Goal: Find contact information: Find contact information

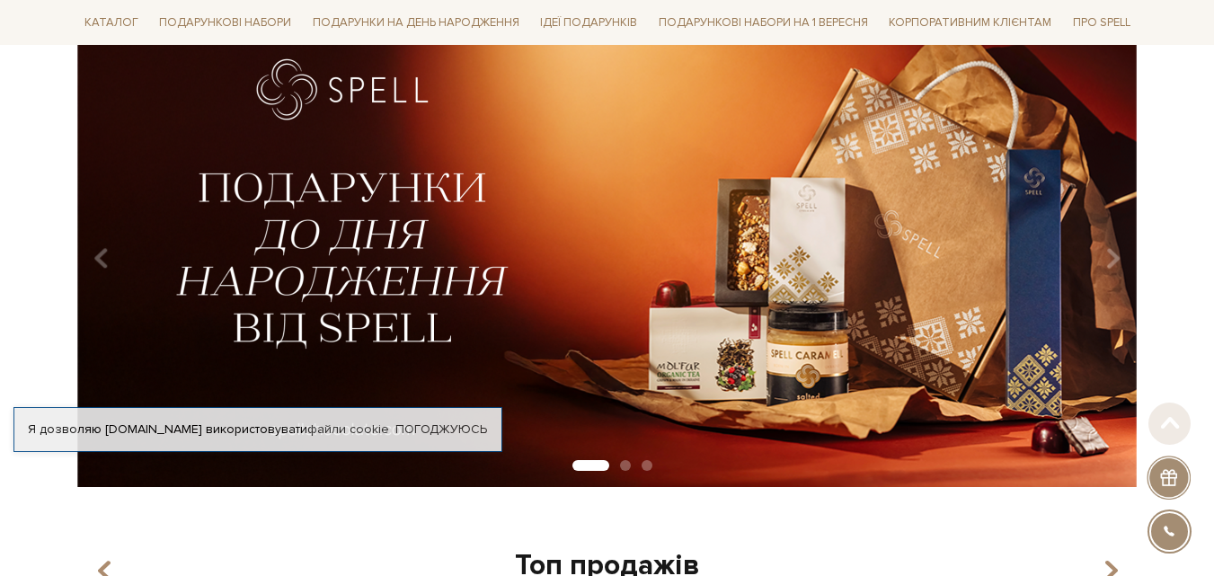
scroll to position [206, 0]
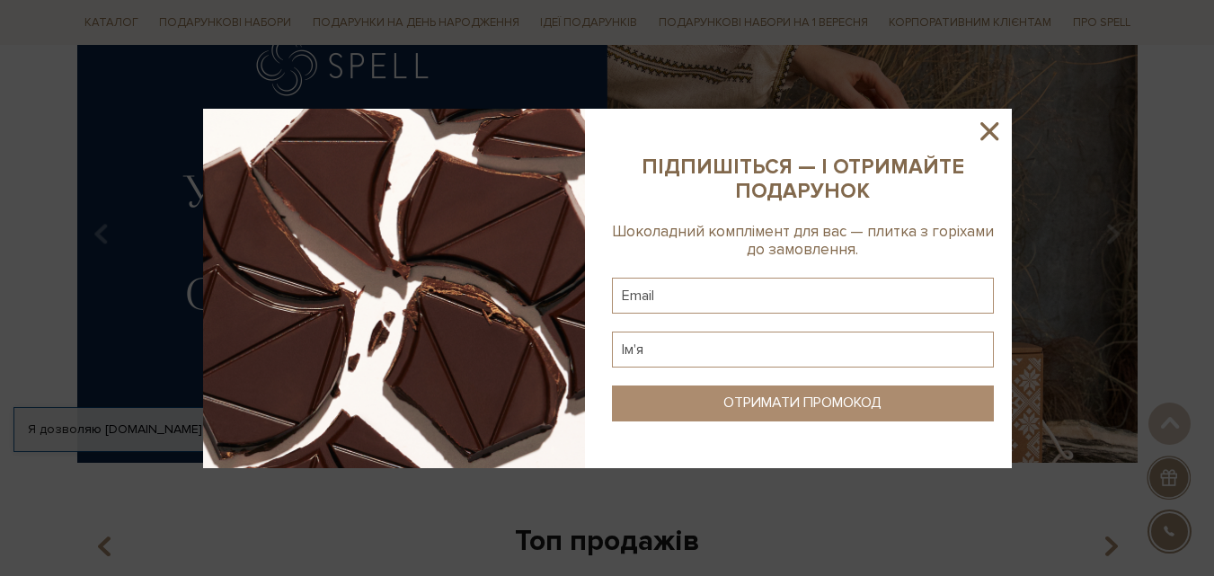
click at [986, 129] on icon at bounding box center [989, 131] width 18 height 18
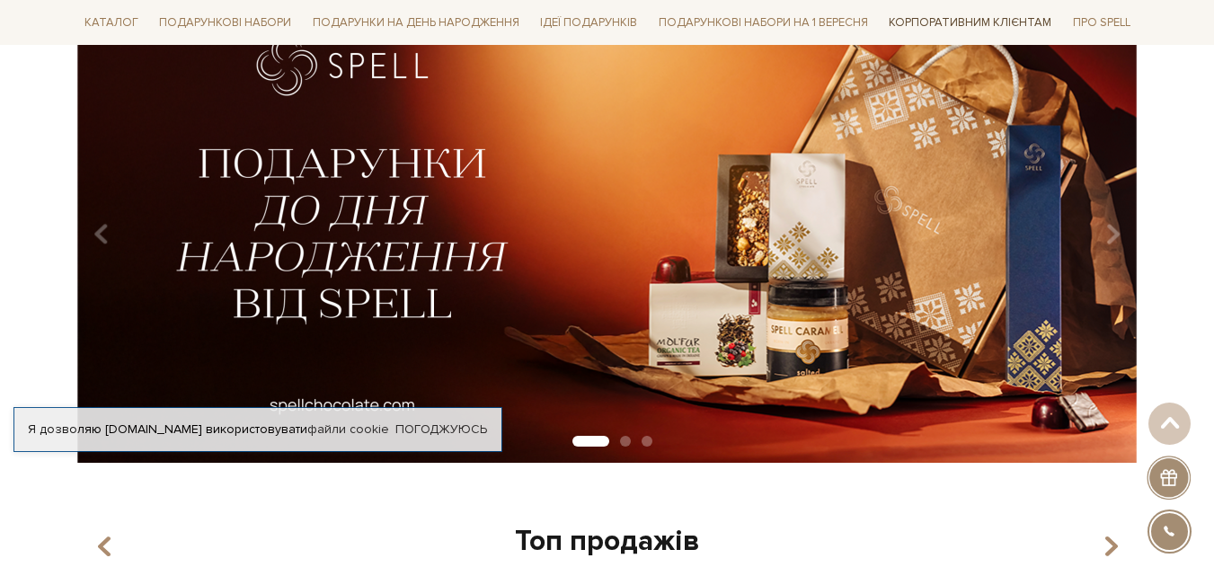
click at [958, 25] on link "Корпоративним клієнтам" at bounding box center [969, 22] width 177 height 31
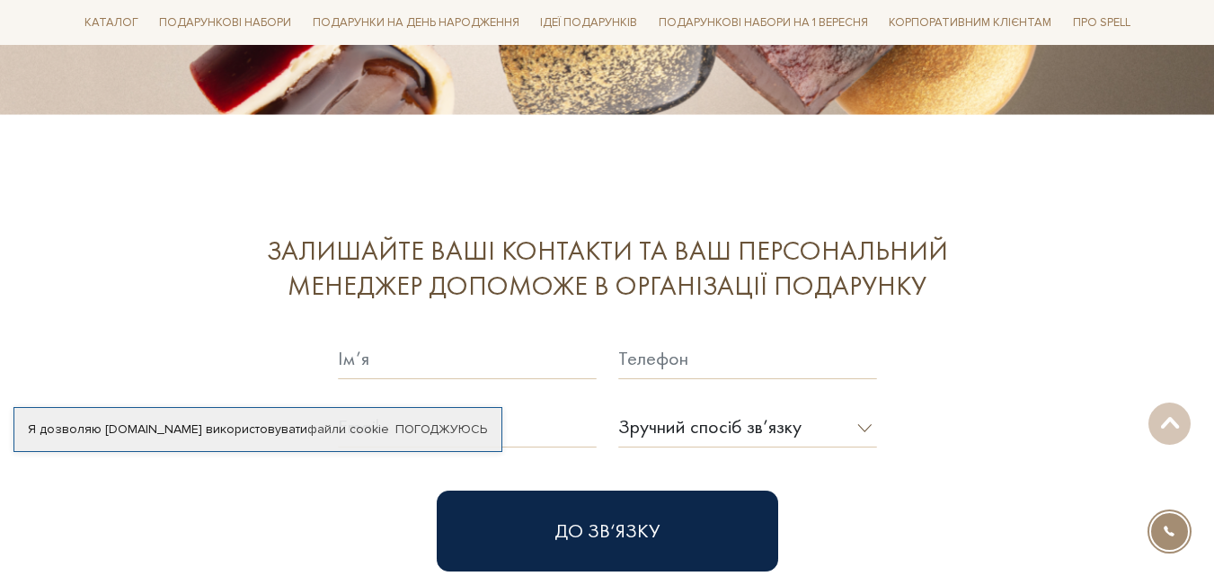
scroll to position [4883, 0]
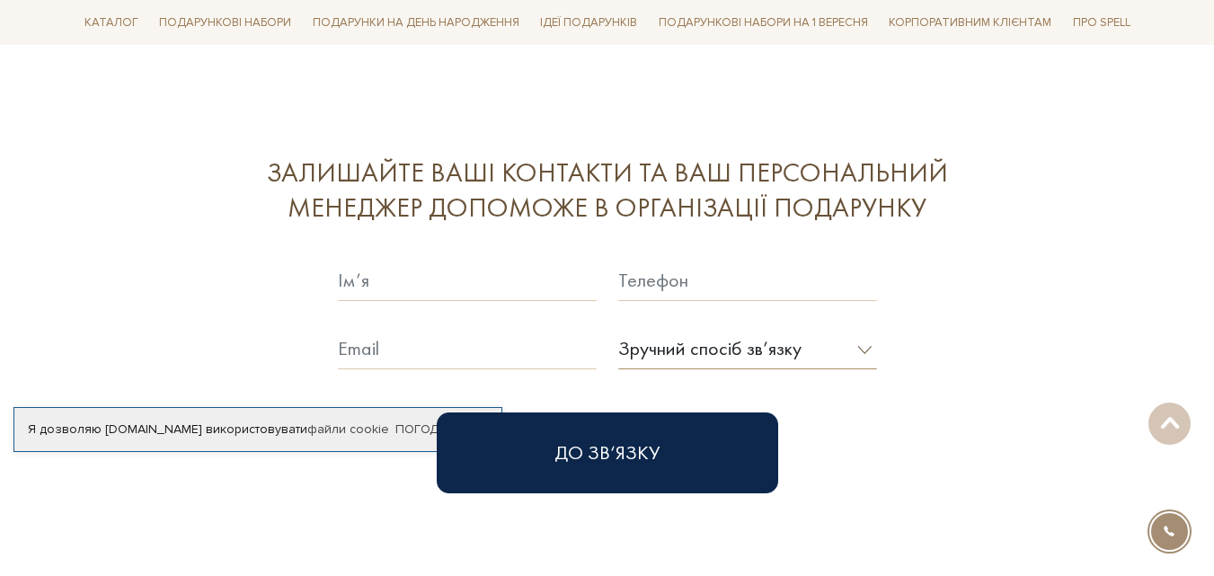
click at [765, 328] on select "Зручний спосіб зв’язку Дзвінок Viber Telegram E-mail" at bounding box center [747, 348] width 259 height 41
click at [934, 377] on div "Залишайте ваші контакти та ваш персональний менеджер допоможе в організації под…" at bounding box center [607, 324] width 1082 height 338
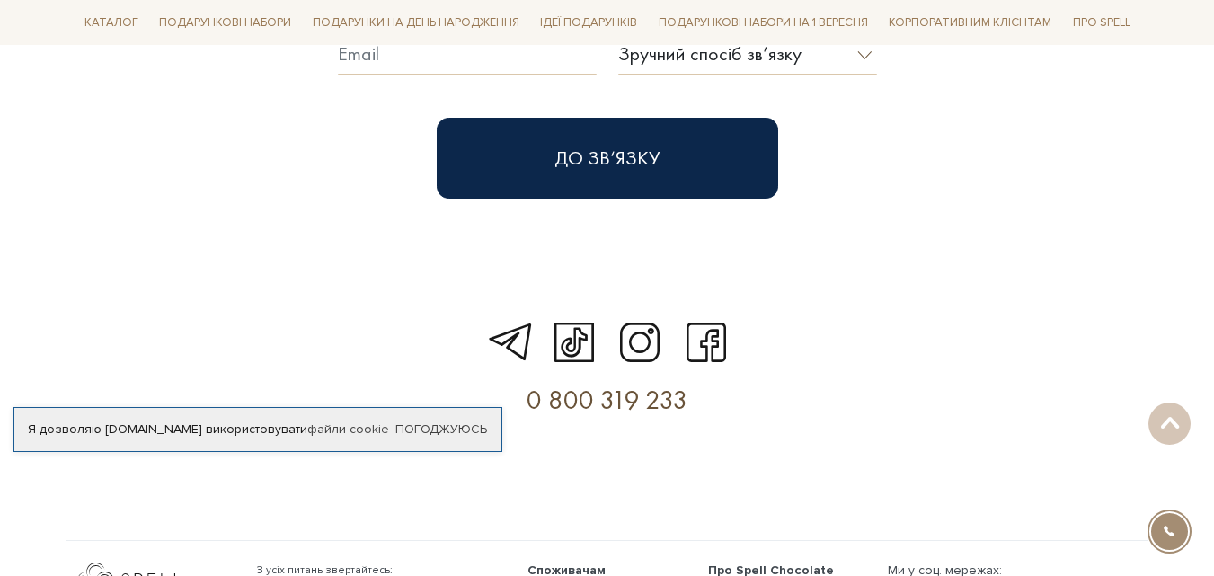
scroll to position [5187, 0]
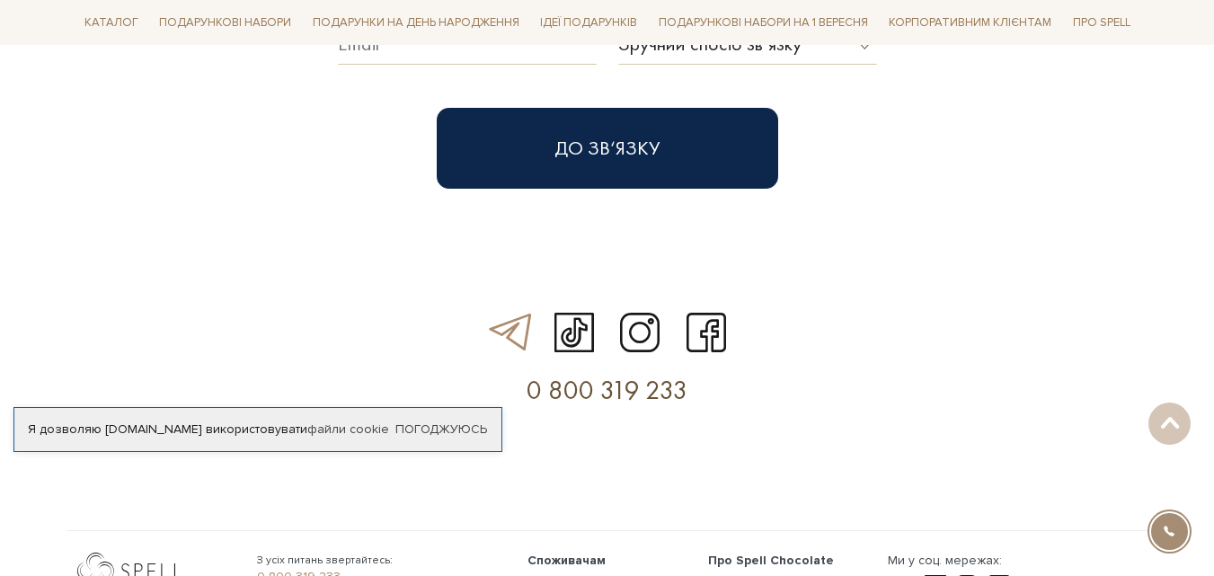
click at [519, 307] on link at bounding box center [508, 332] width 56 height 51
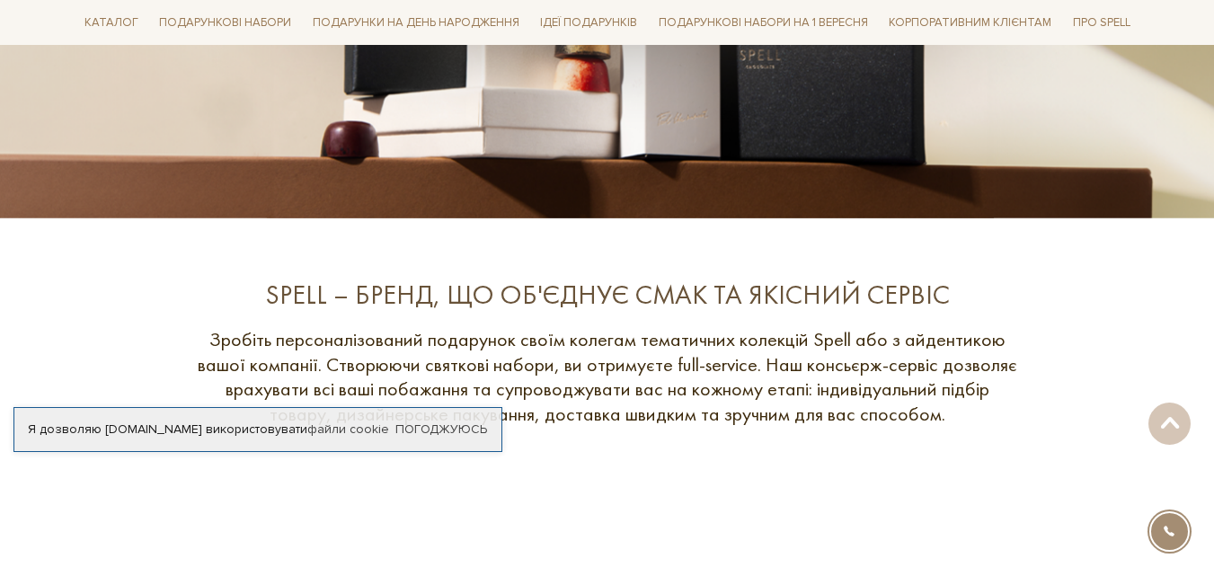
scroll to position [0, 0]
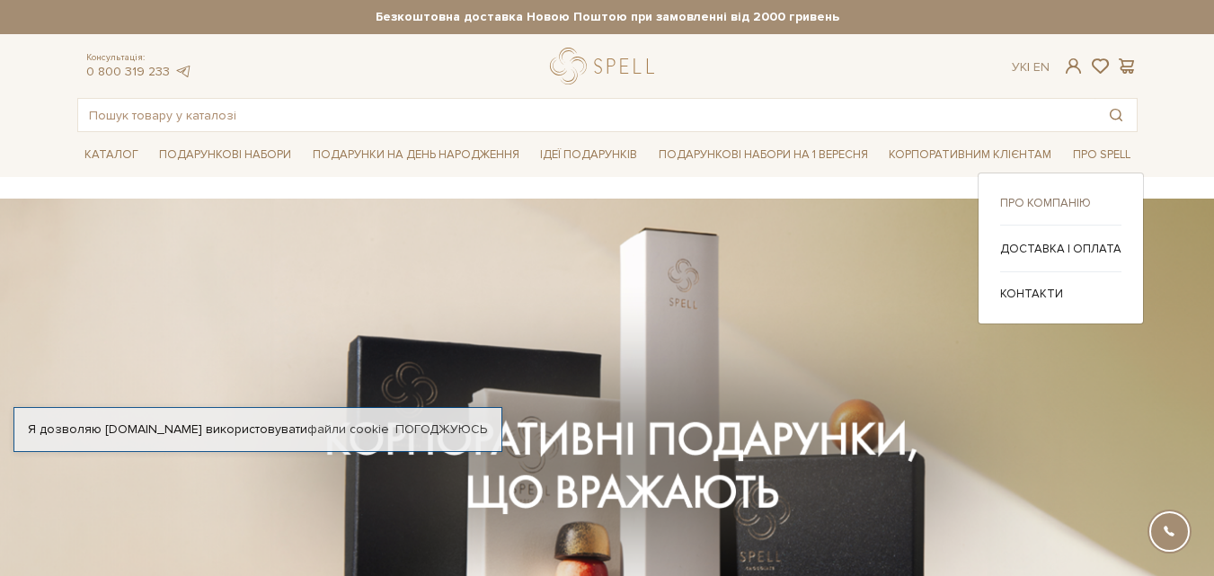
click at [1060, 198] on link "Про компанію" at bounding box center [1060, 203] width 121 height 16
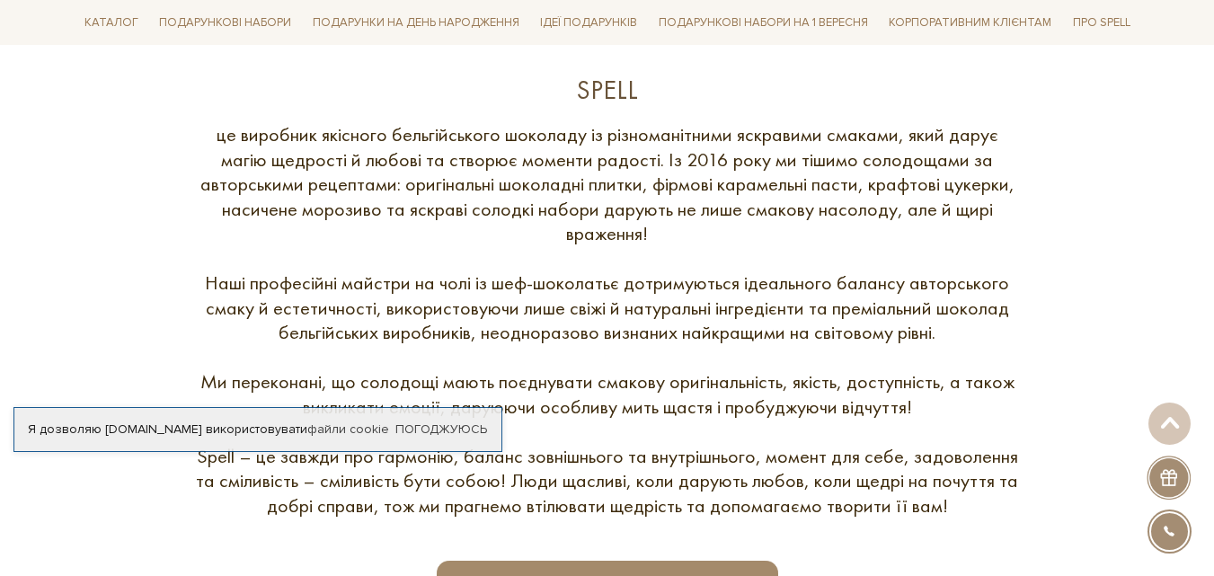
scroll to position [720, 0]
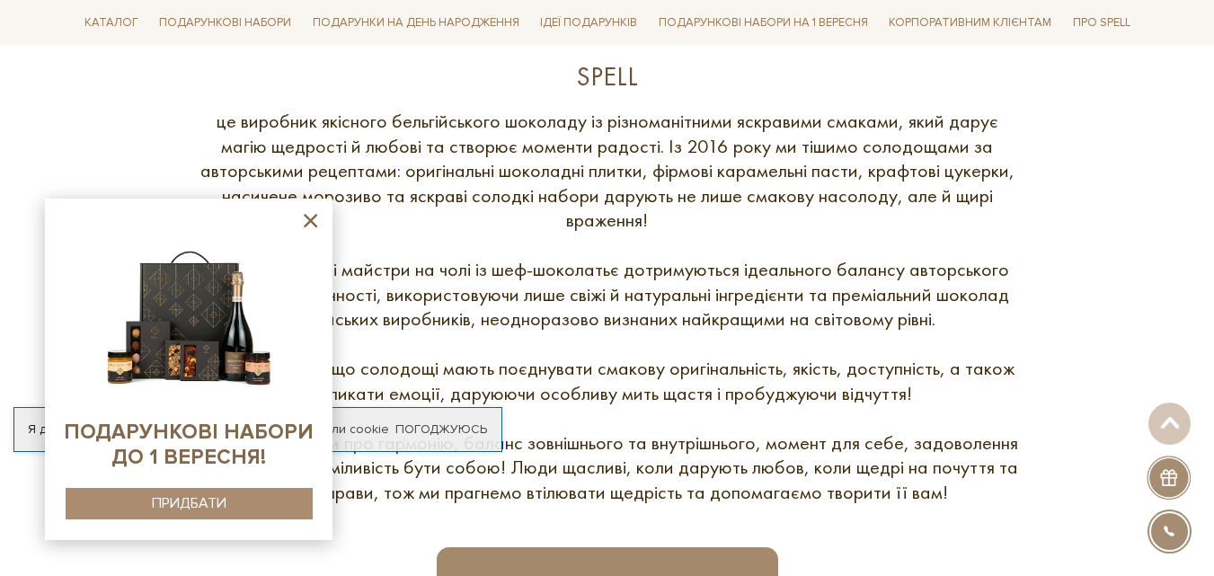
click at [309, 220] on icon at bounding box center [310, 220] width 13 height 13
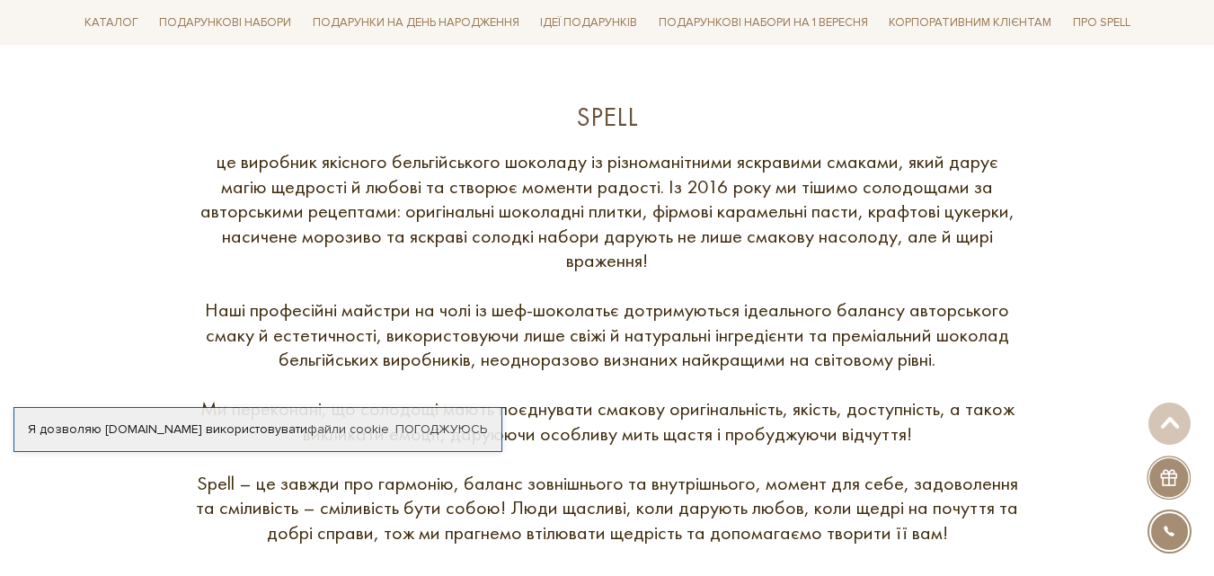
scroll to position [683, 0]
